Goal: Find specific page/section: Find specific page/section

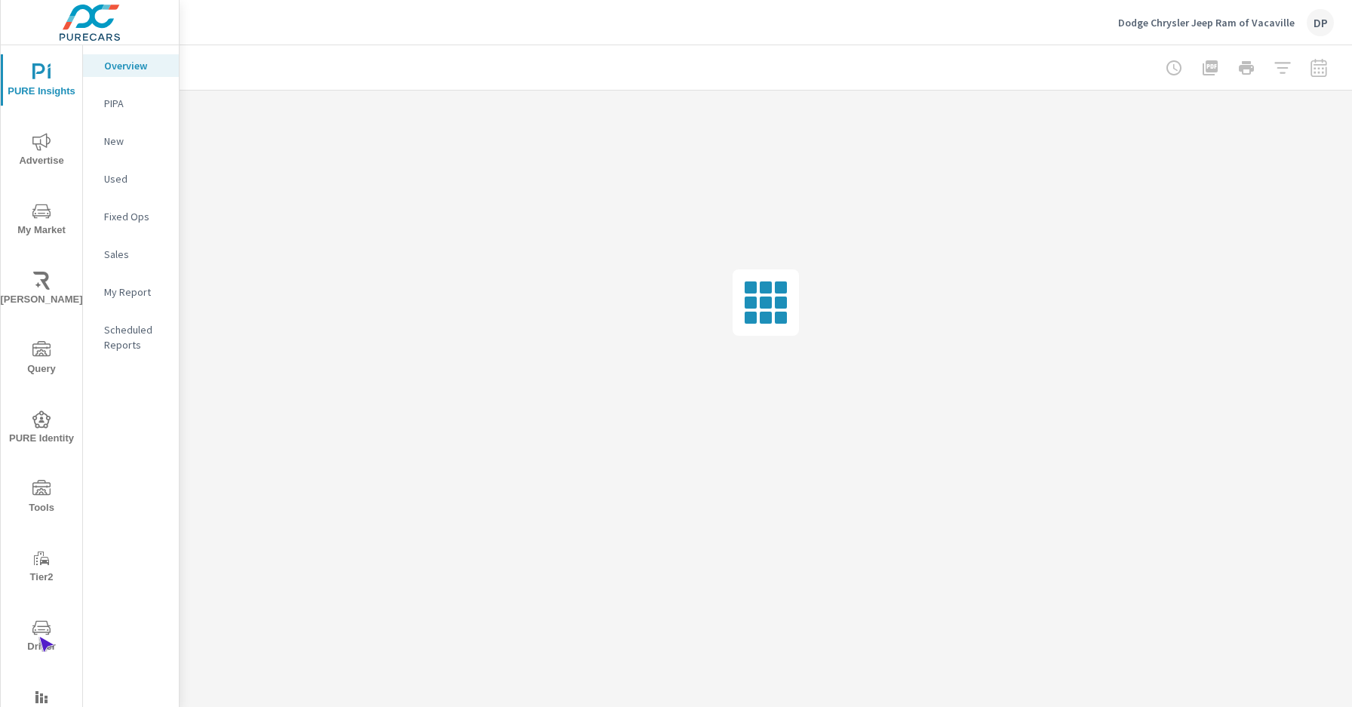
click at [38, 637] on span "Driver" at bounding box center [41, 637] width 72 height 37
